Goal: Task Accomplishment & Management: Use online tool/utility

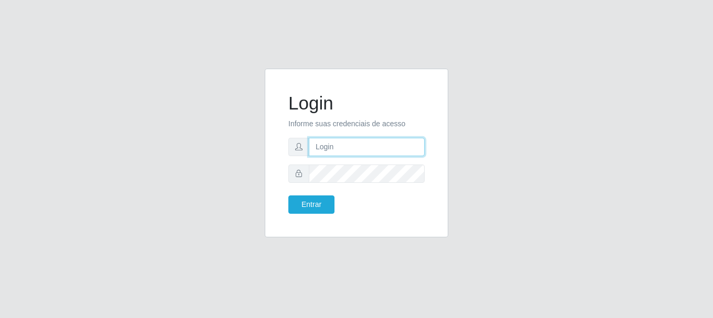
click at [354, 143] on input "text" at bounding box center [367, 147] width 116 height 18
type input "[EMAIL_ADDRESS][DOMAIN_NAME]"
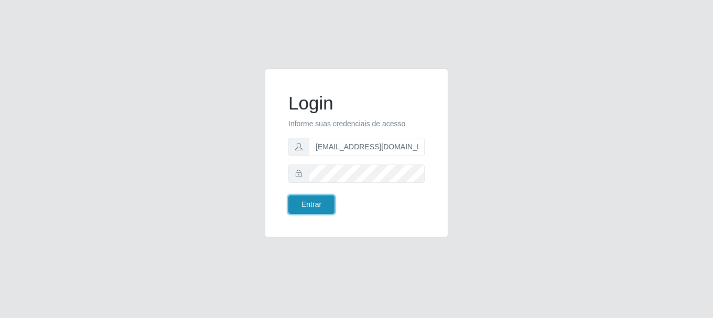
click at [317, 209] on button "Entrar" at bounding box center [311, 204] width 46 height 18
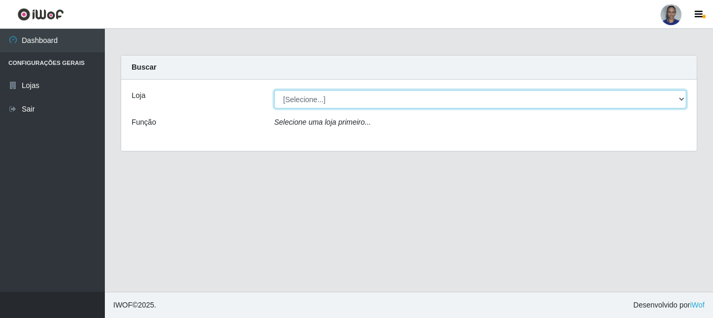
click at [682, 102] on select "[Selecione...] Supermercado [GEOGRAPHIC_DATA]" at bounding box center [480, 99] width 412 height 18
select select "165"
click at [274, 90] on select "[Selecione...] Supermercado [GEOGRAPHIC_DATA]" at bounding box center [480, 99] width 412 height 18
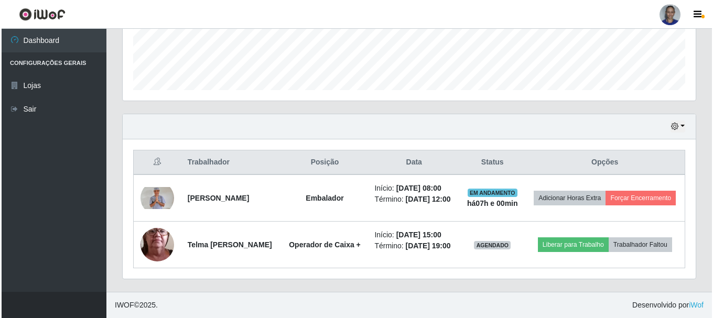
scroll to position [300, 0]
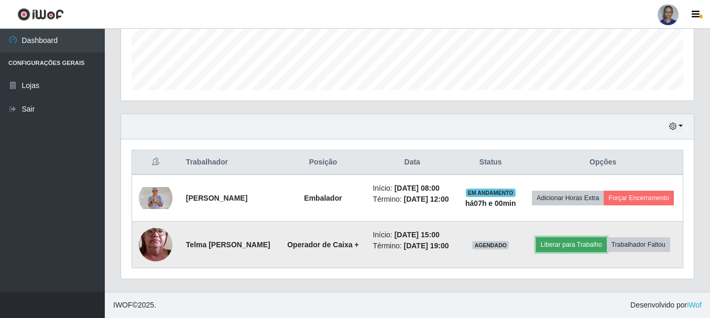
click at [567, 243] on button "Liberar para Trabalho" at bounding box center [571, 244] width 71 height 15
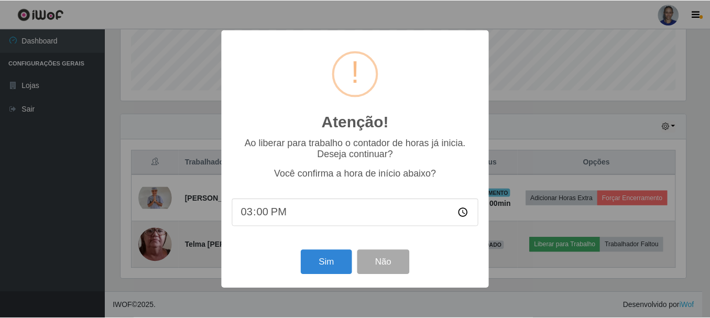
scroll to position [218, 568]
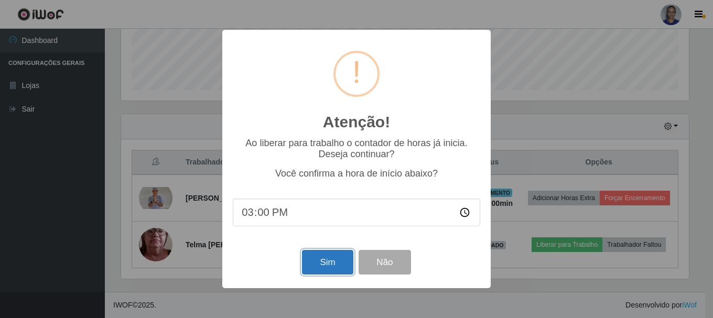
click at [327, 263] on button "Sim" at bounding box center [327, 262] width 51 height 25
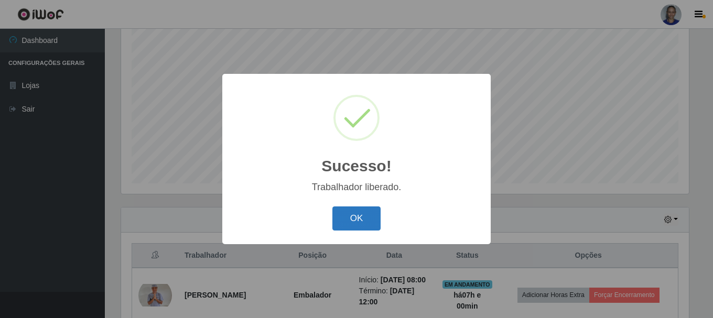
click at [353, 216] on button "OK" at bounding box center [356, 219] width 49 height 25
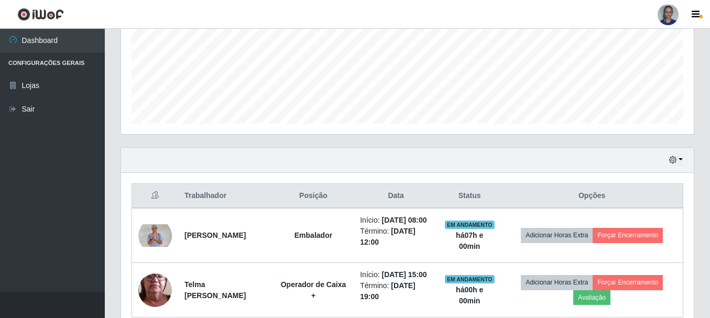
scroll to position [300, 0]
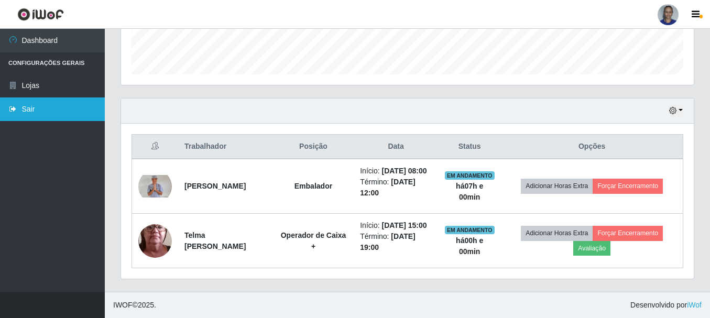
click at [35, 107] on link "Sair" at bounding box center [52, 109] width 105 height 24
